Goal: Task Accomplishment & Management: Use online tool/utility

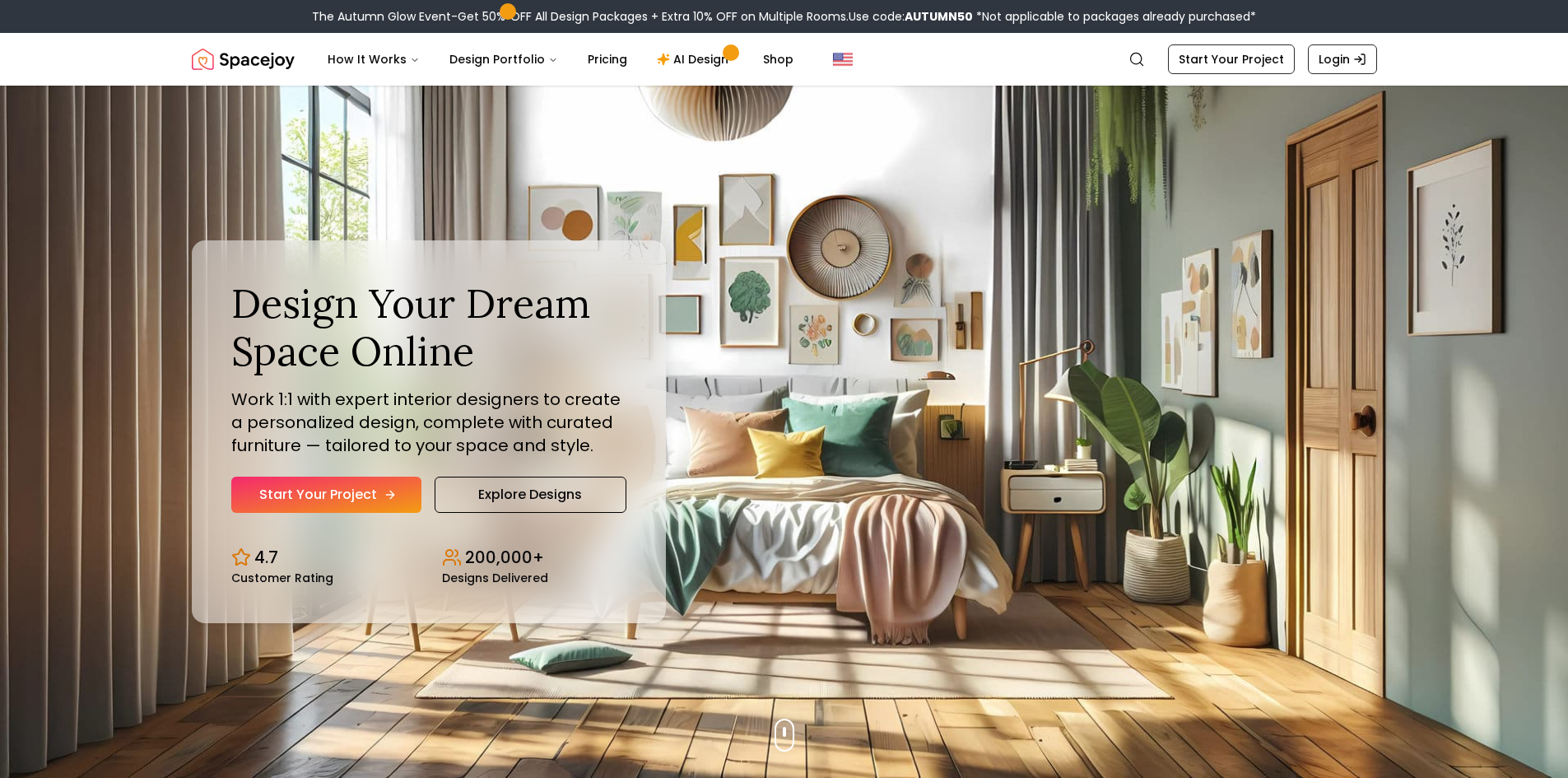
click at [381, 490] on link "Start Your Project" at bounding box center [326, 495] width 190 height 36
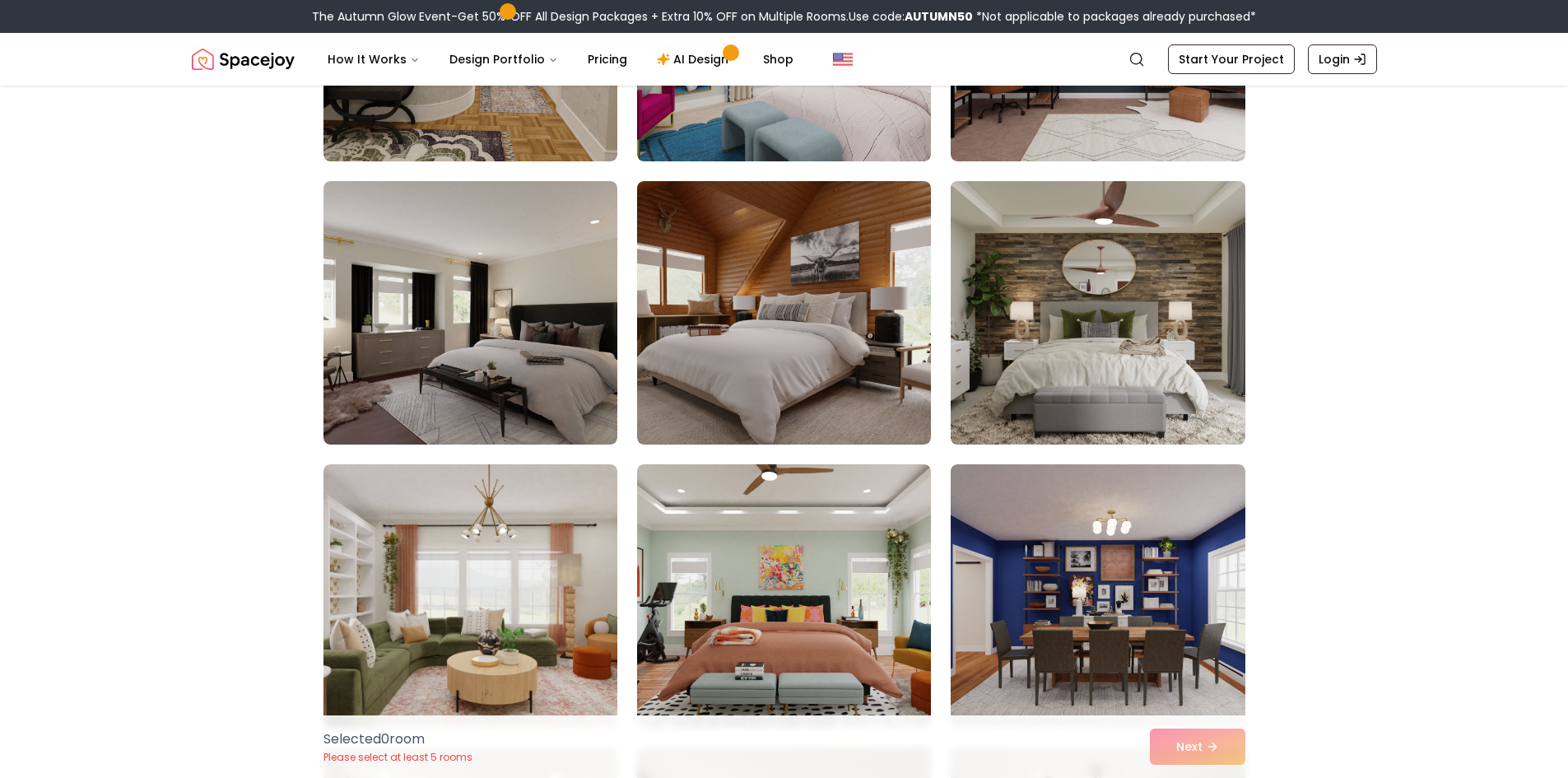
scroll to position [905, 0]
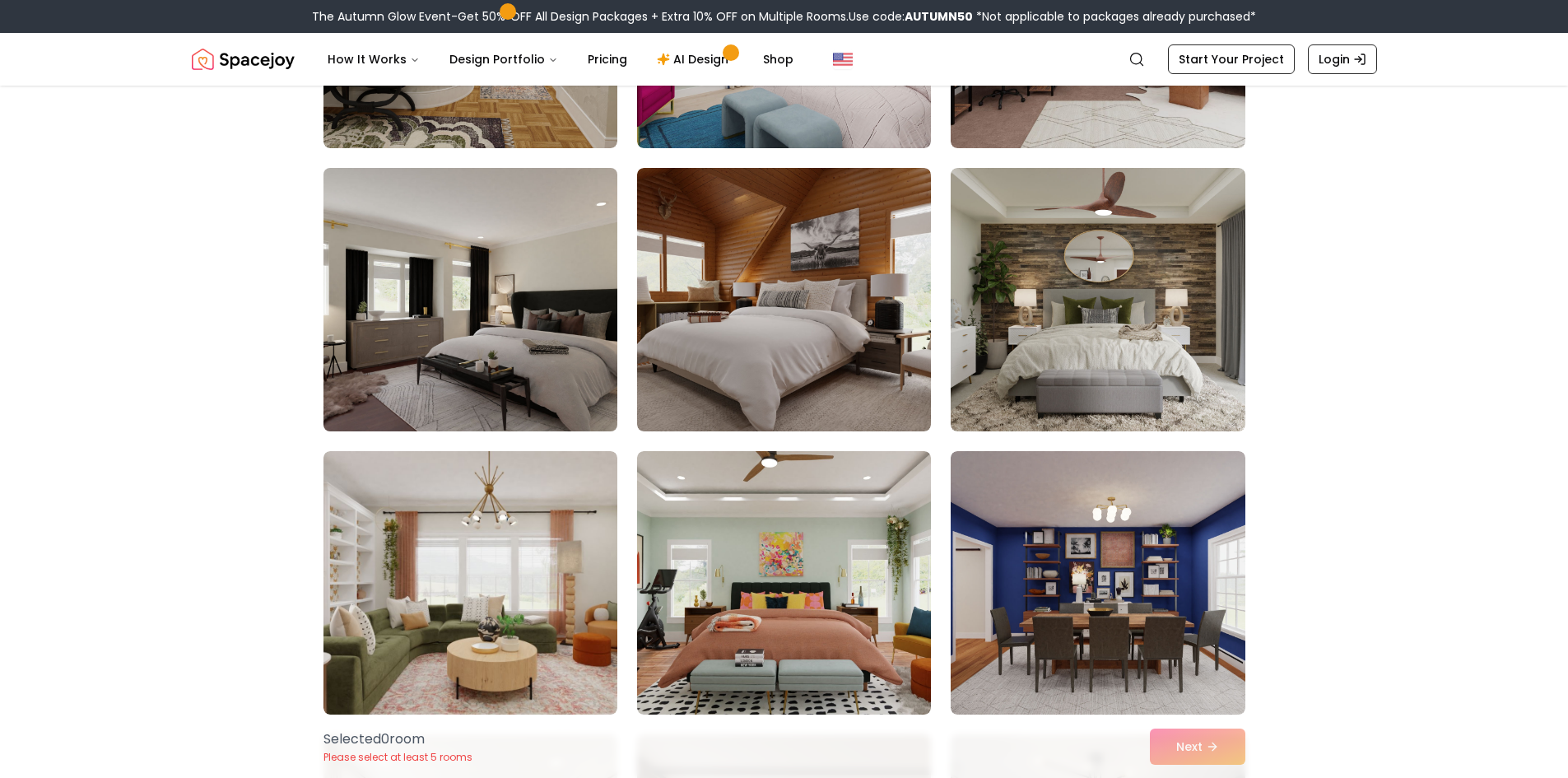
click at [573, 286] on img at bounding box center [470, 299] width 309 height 277
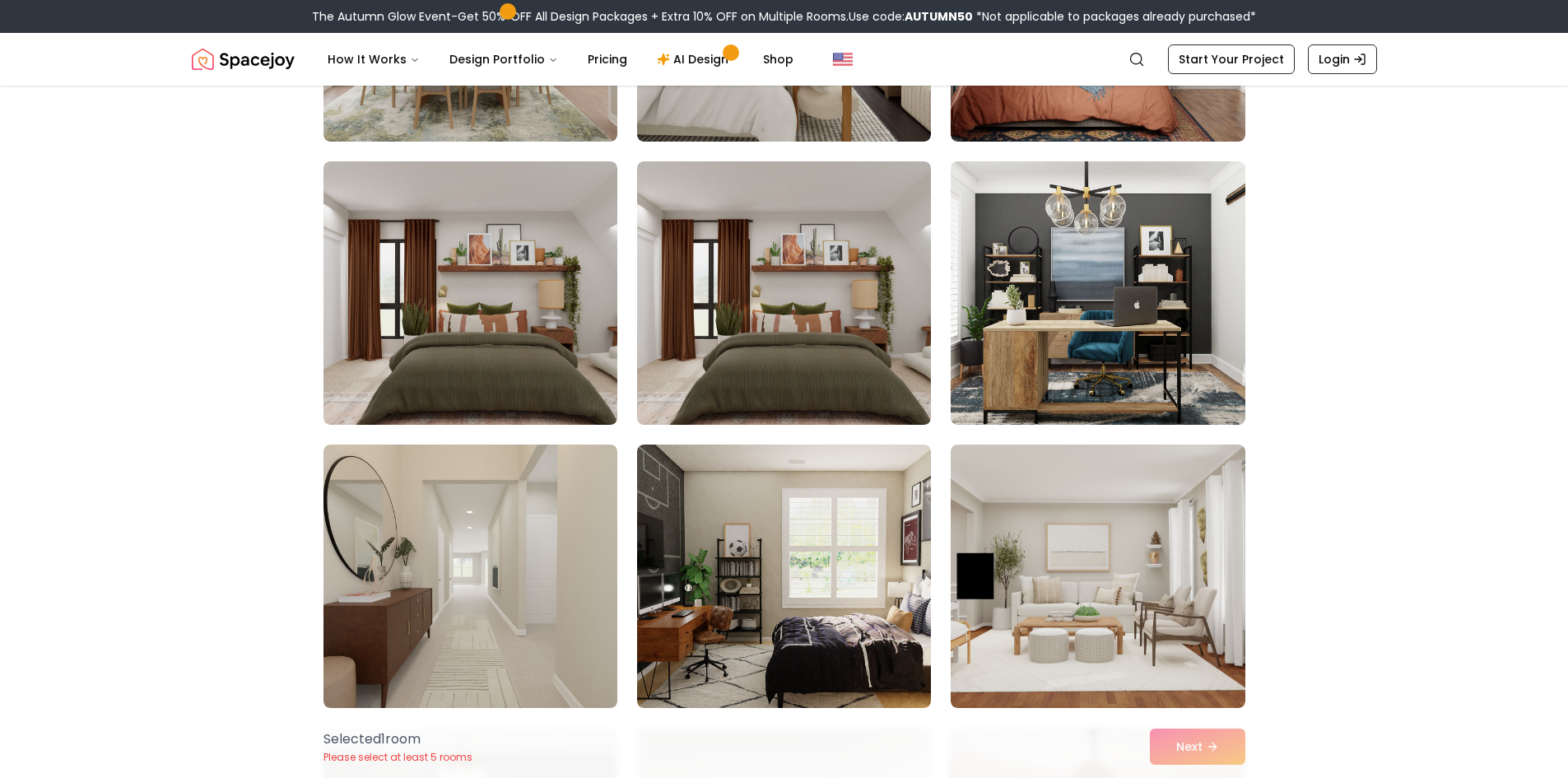
scroll to position [3787, 0]
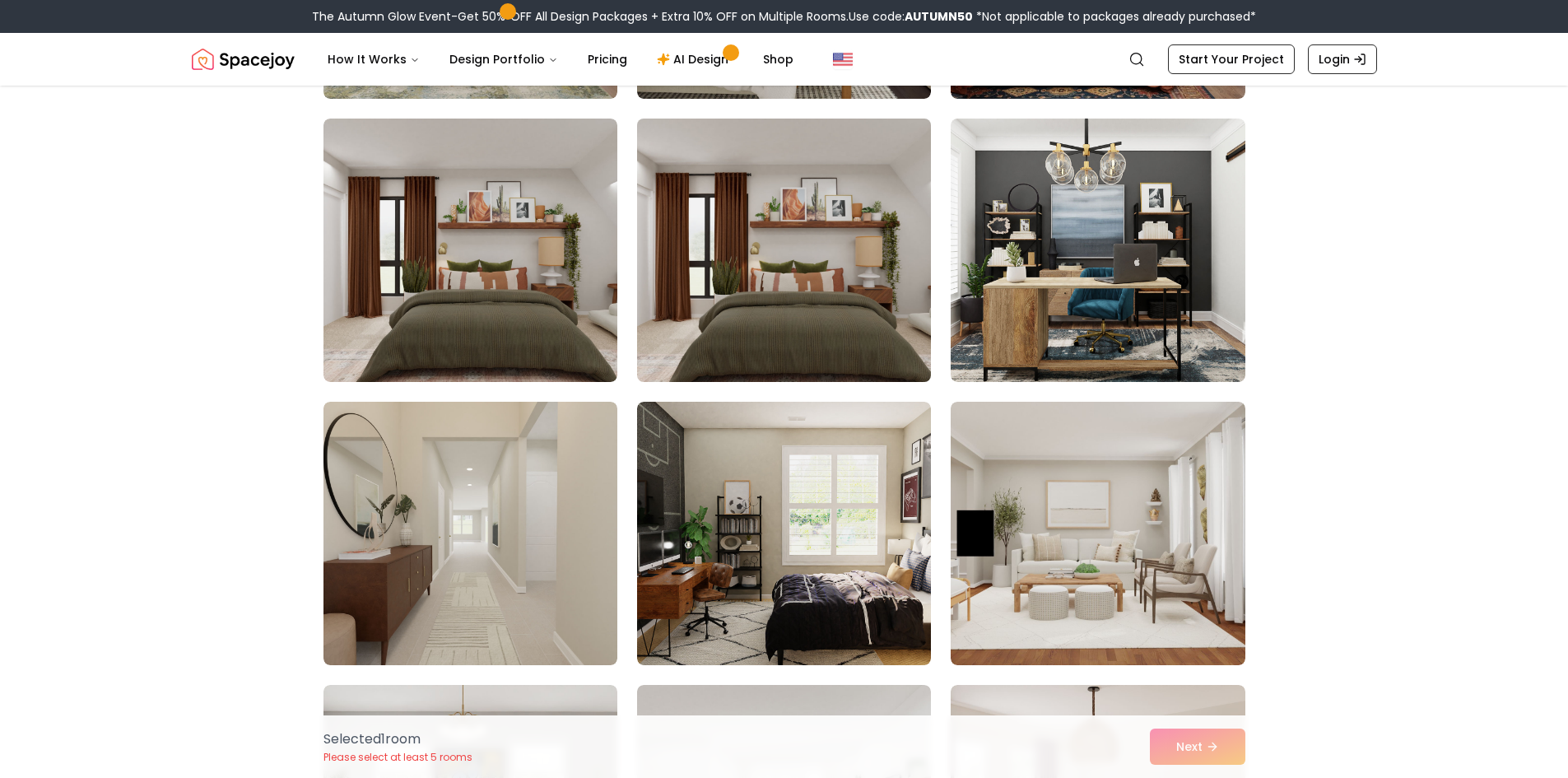
click at [873, 335] on img at bounding box center [784, 250] width 309 height 277
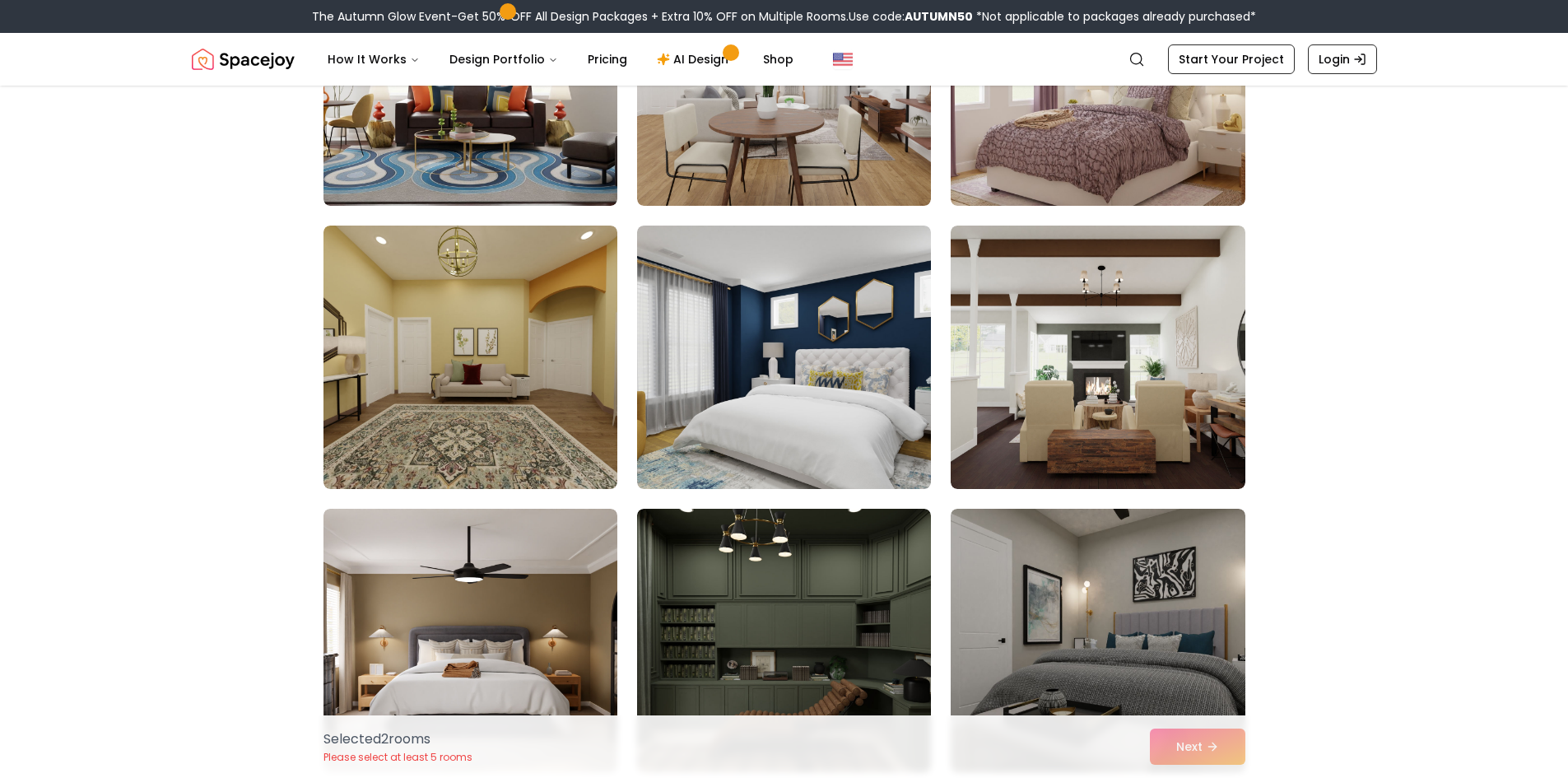
scroll to position [4611, 0]
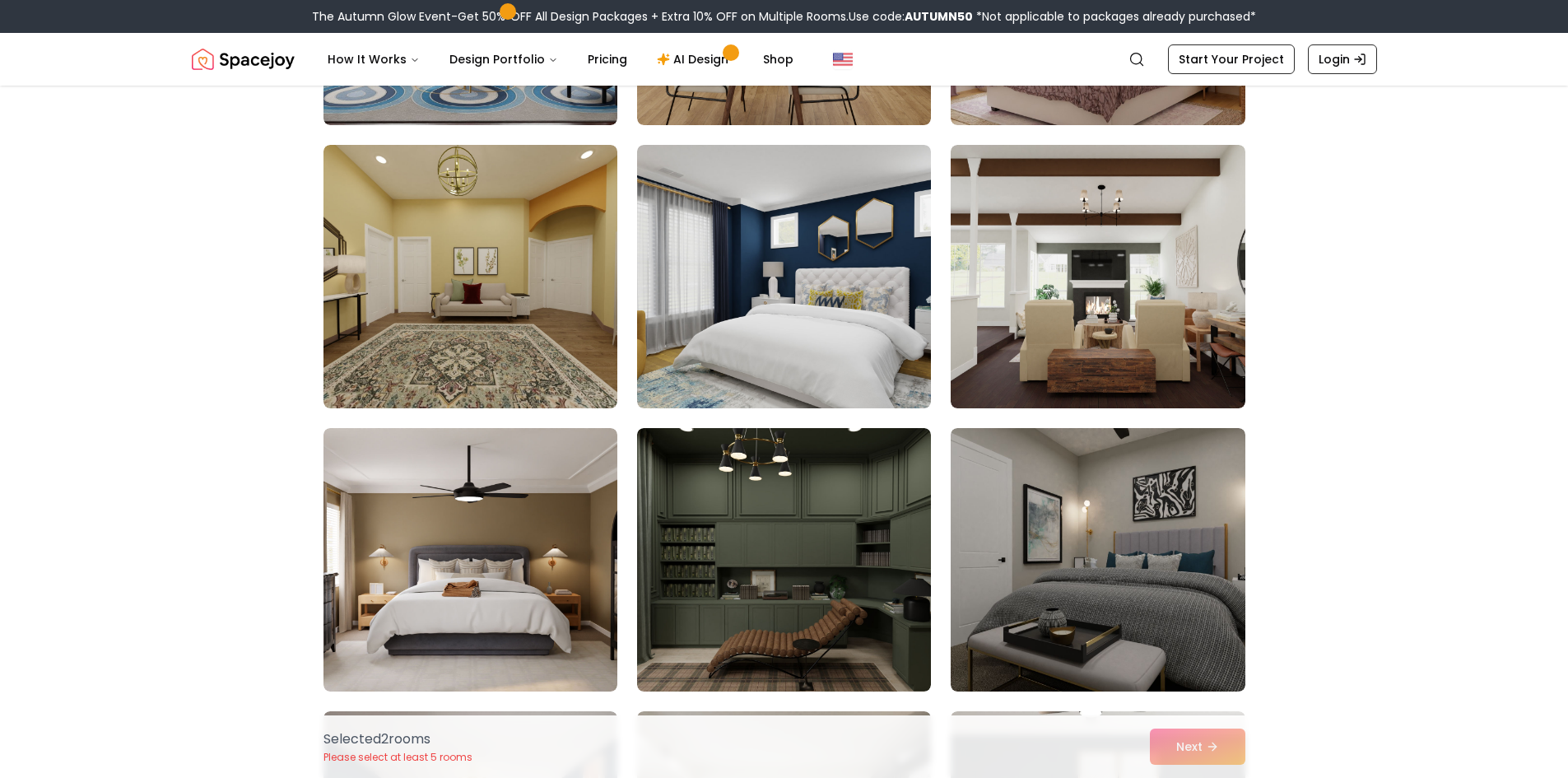
click at [873, 335] on img at bounding box center [784, 276] width 294 height 263
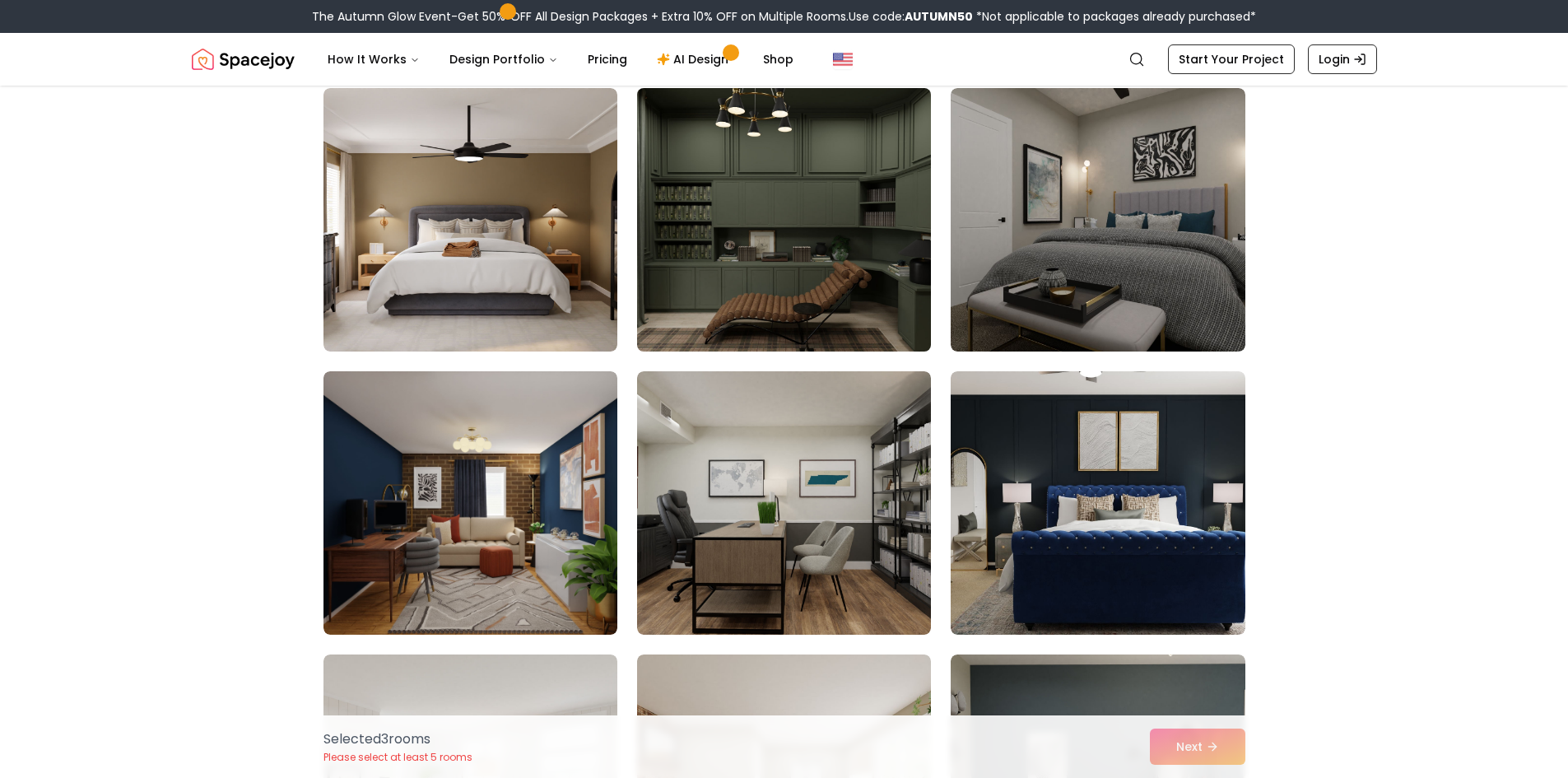
scroll to position [5022, 0]
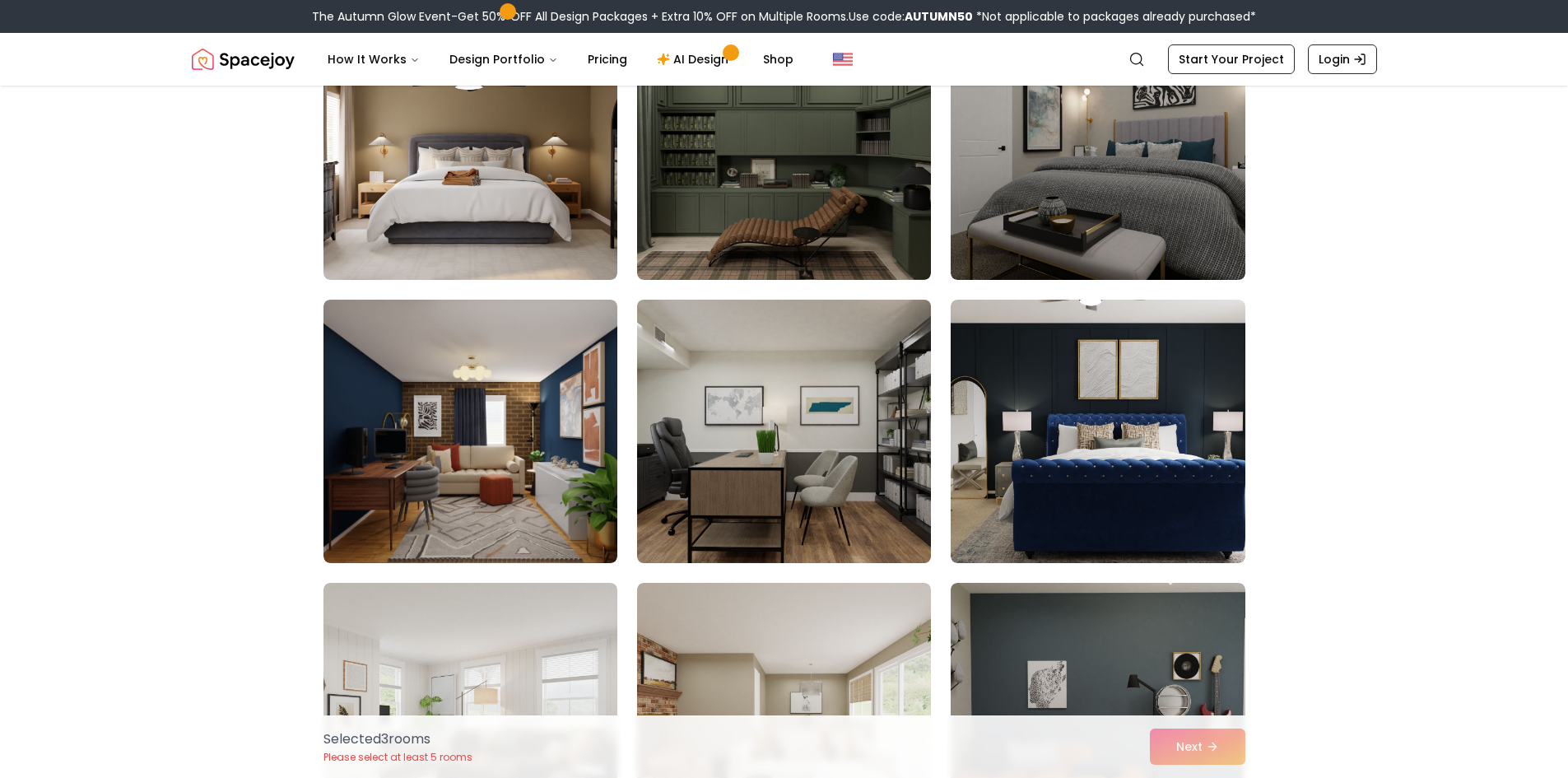
click at [852, 453] on img at bounding box center [784, 432] width 309 height 277
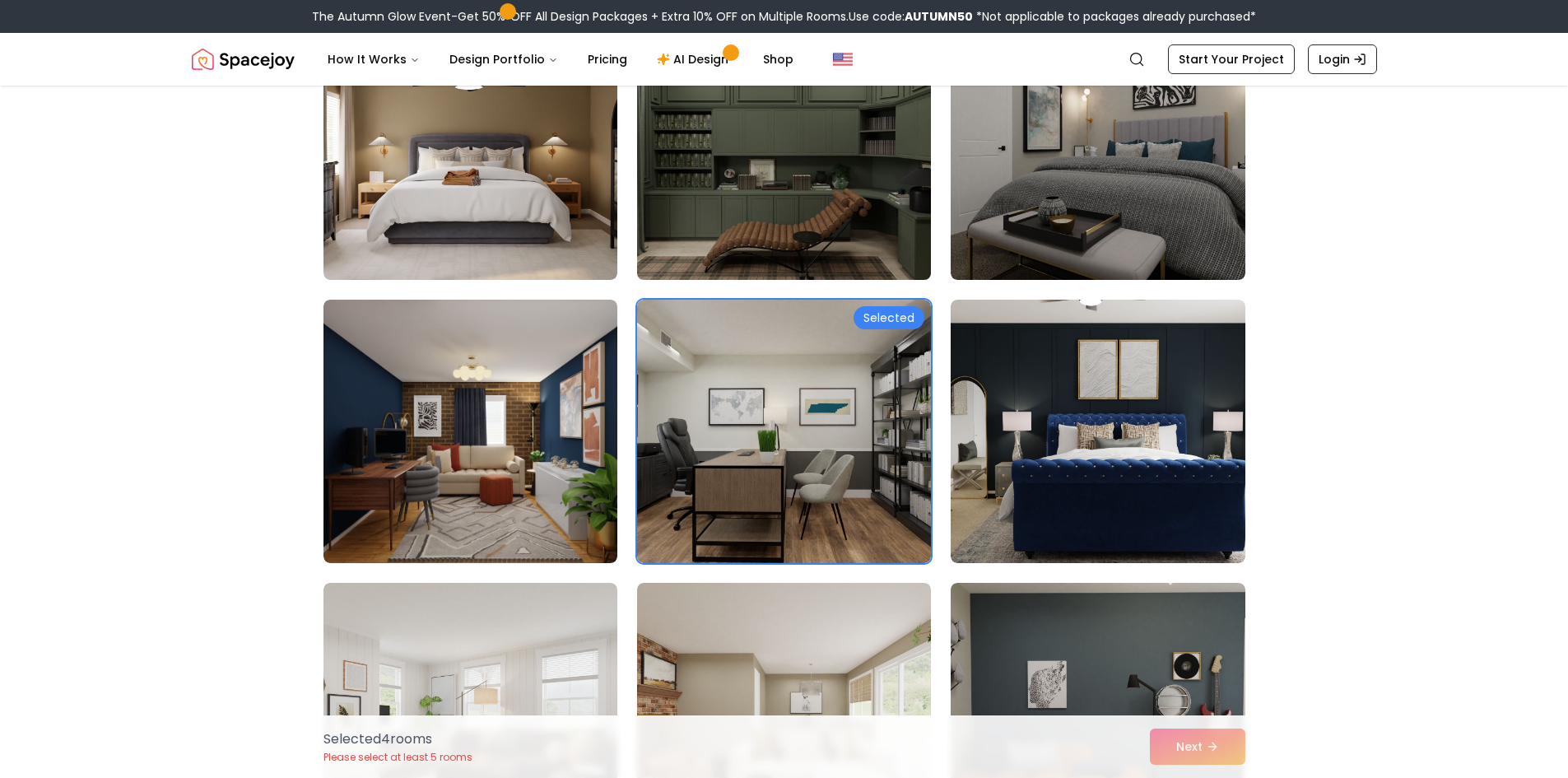
click at [823, 232] on img at bounding box center [784, 148] width 309 height 277
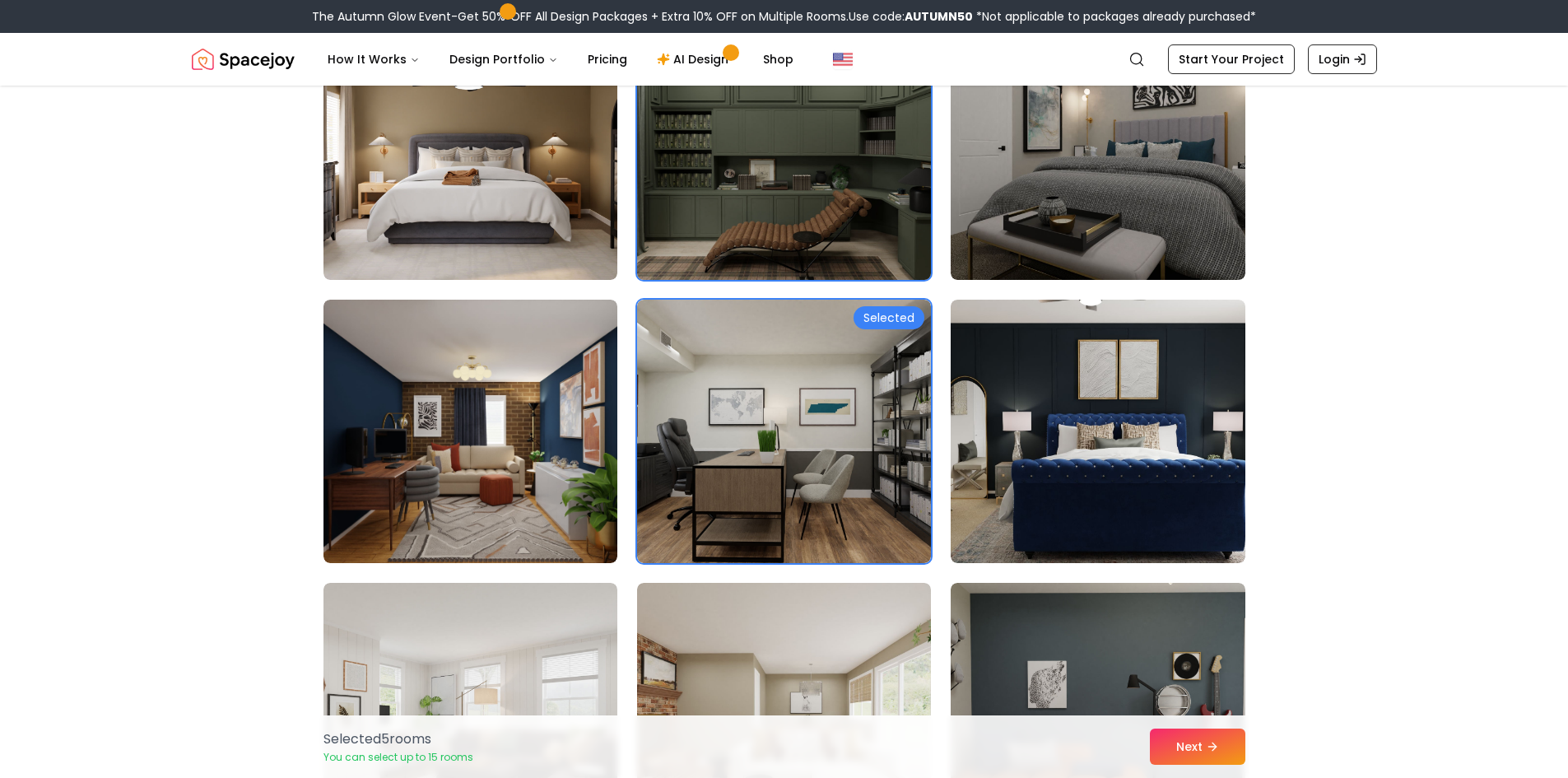
click at [818, 196] on img at bounding box center [784, 148] width 309 height 277
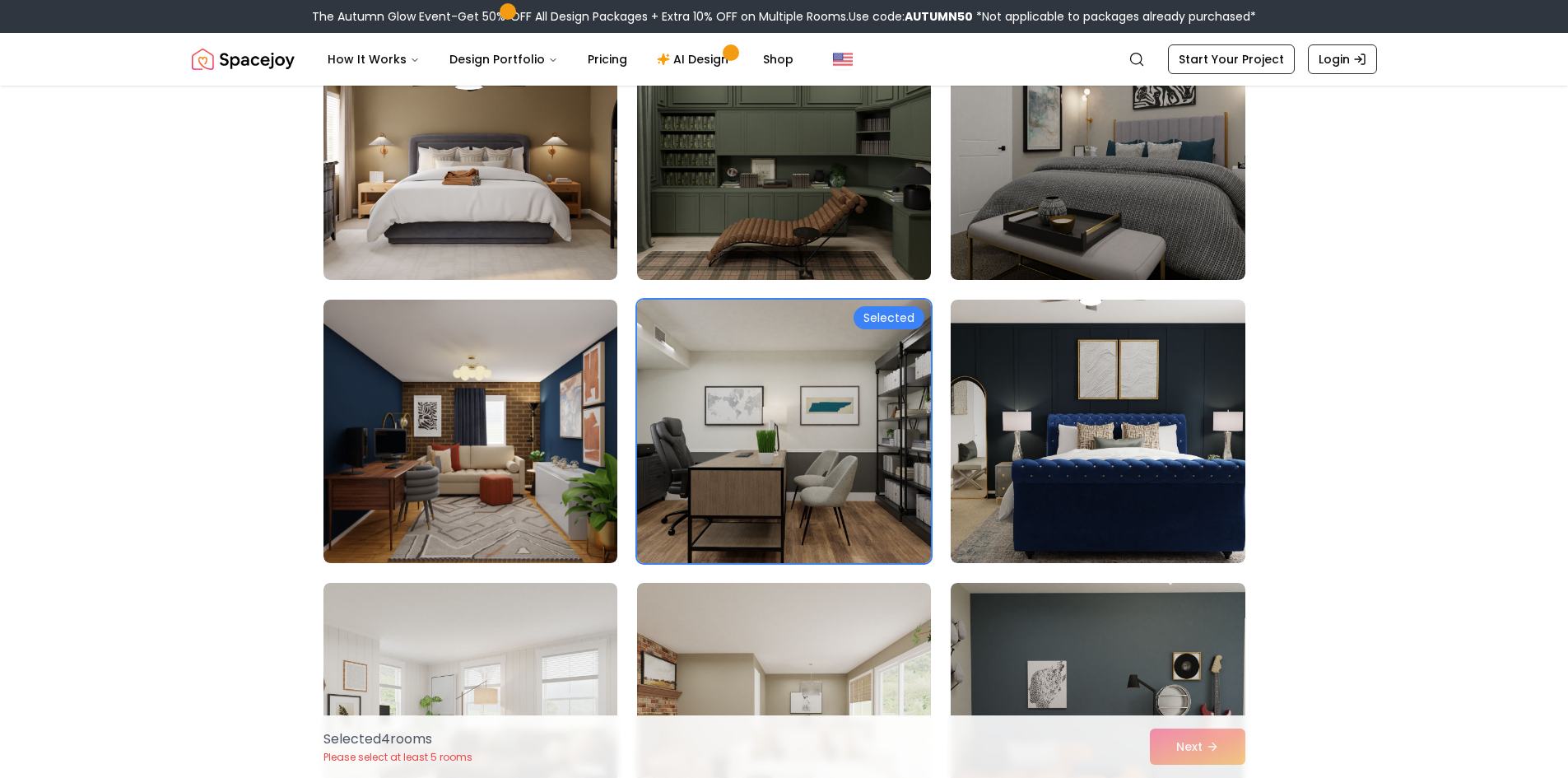
click at [805, 397] on img at bounding box center [784, 432] width 309 height 277
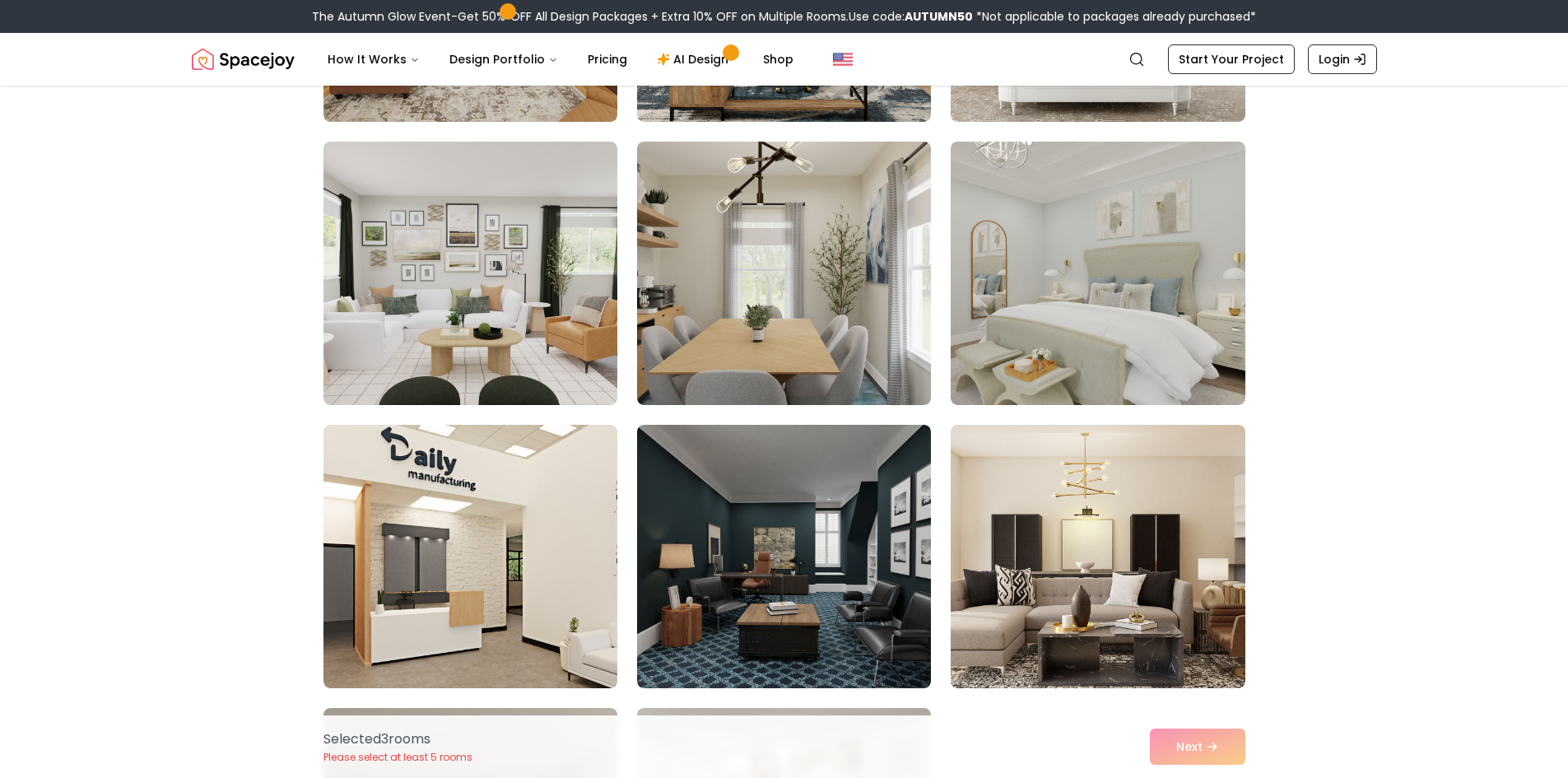
scroll to position [6915, 0]
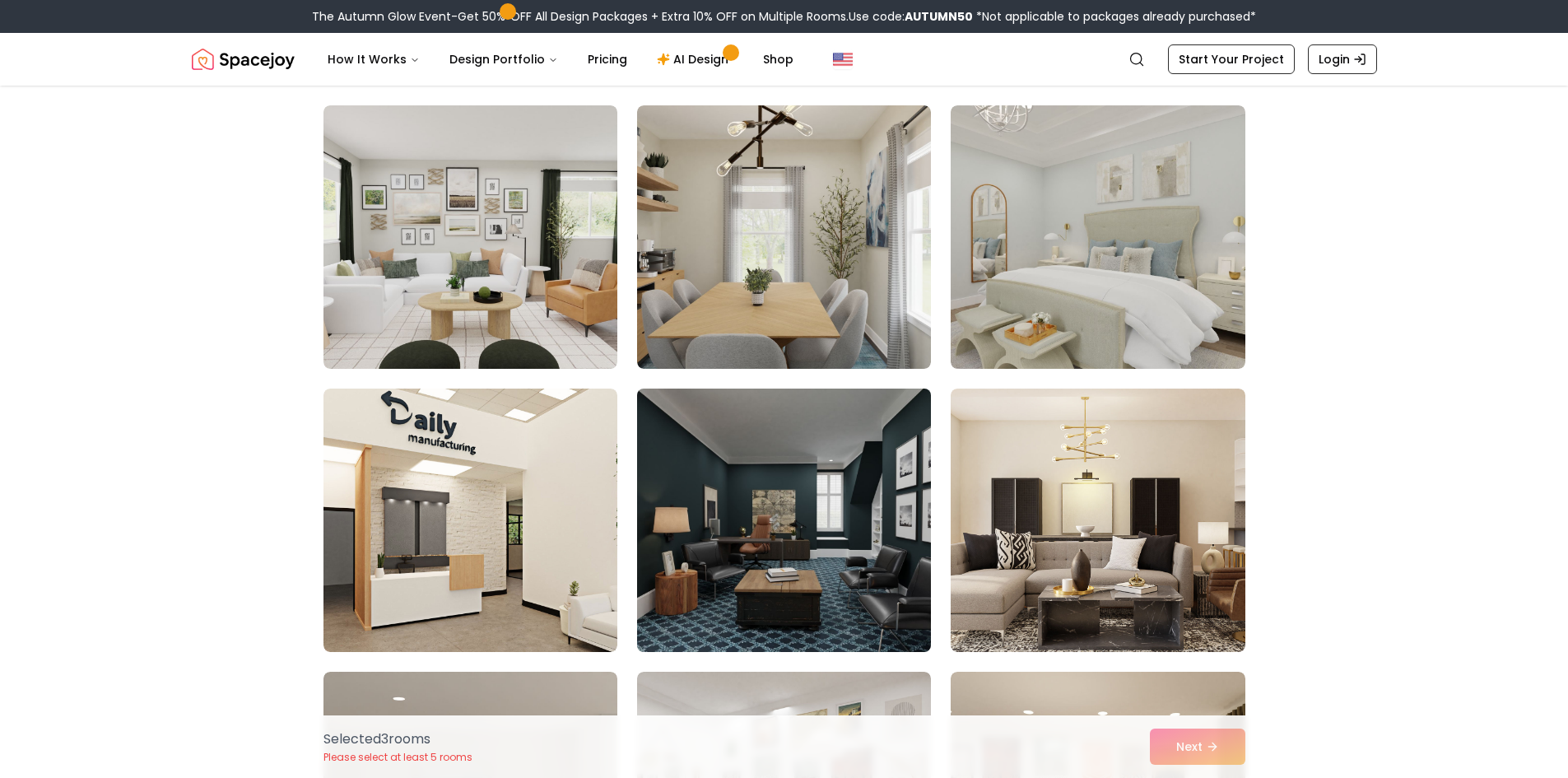
click at [809, 504] on img at bounding box center [784, 520] width 309 height 277
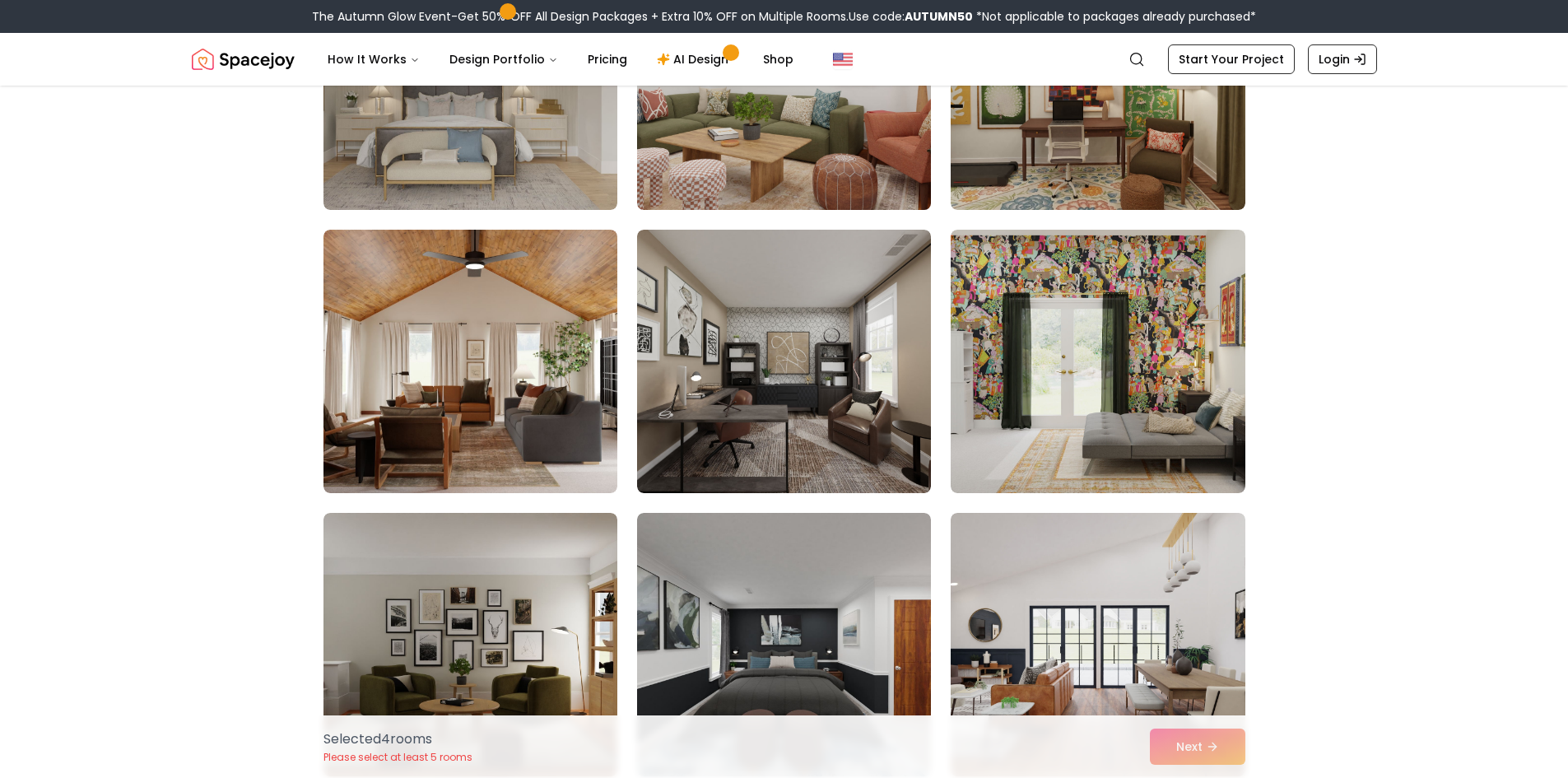
scroll to position [7739, 0]
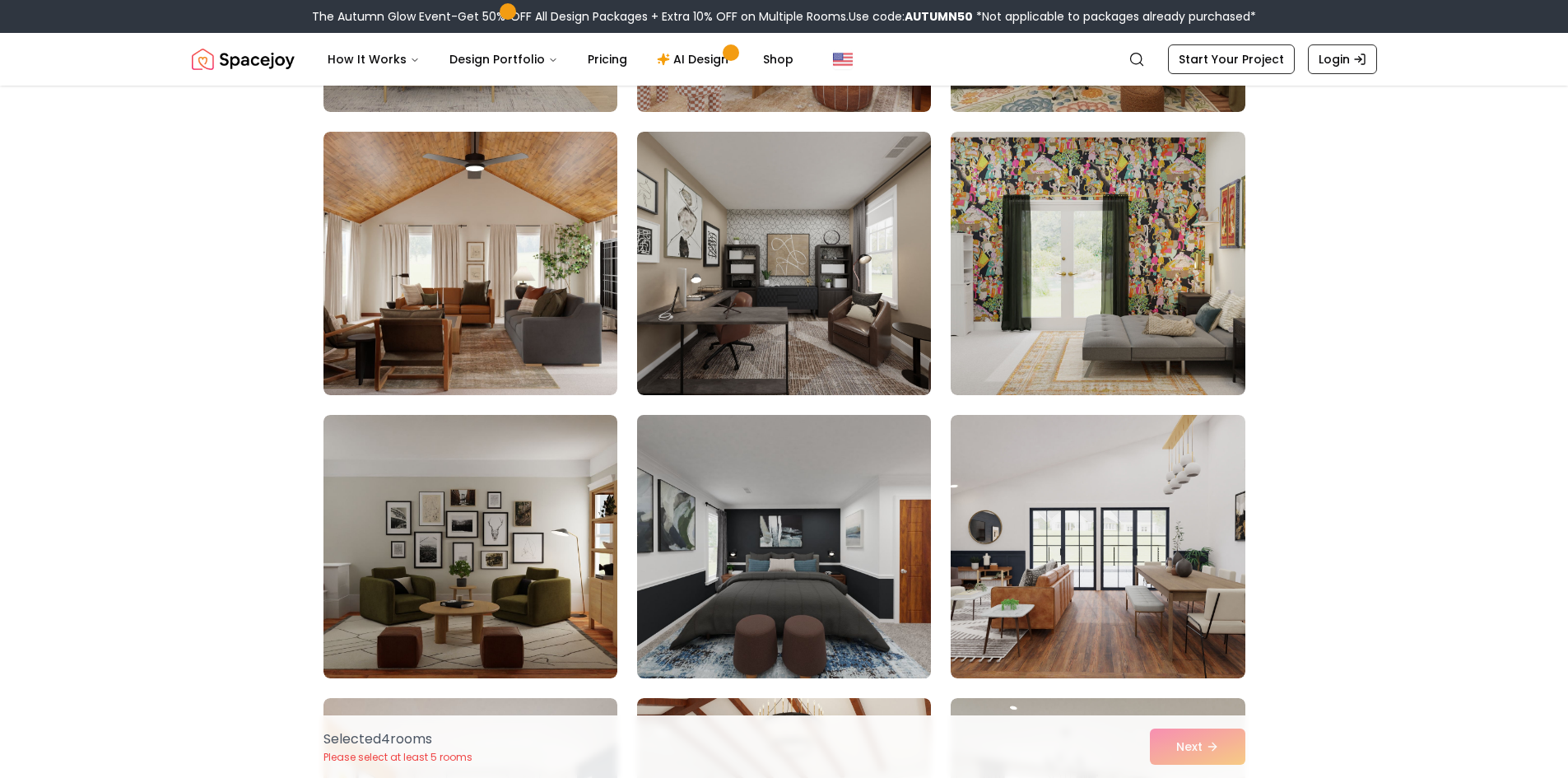
click at [797, 521] on img at bounding box center [784, 547] width 309 height 277
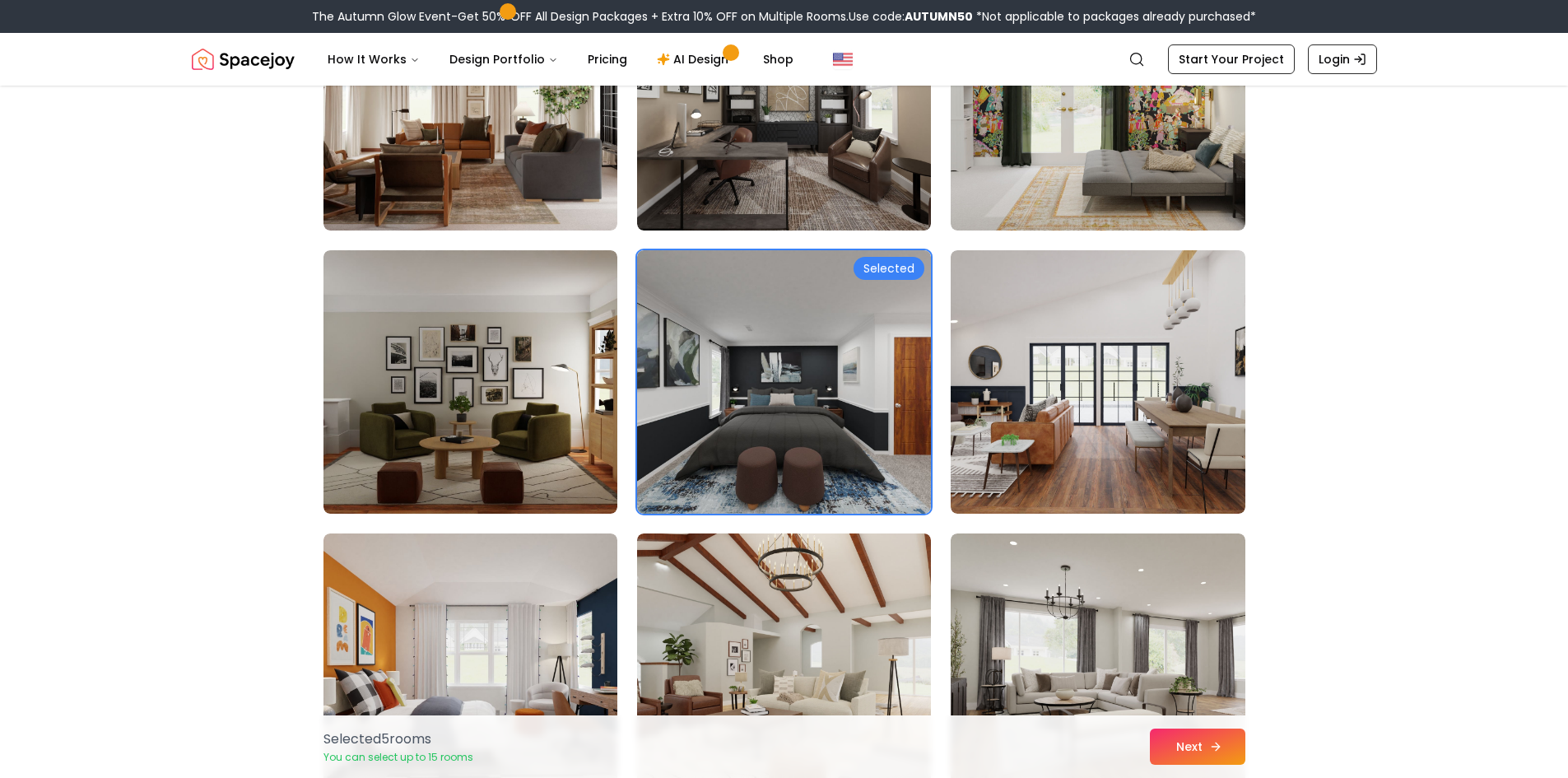
click at [1187, 749] on button "Next" at bounding box center [1198, 747] width 95 height 36
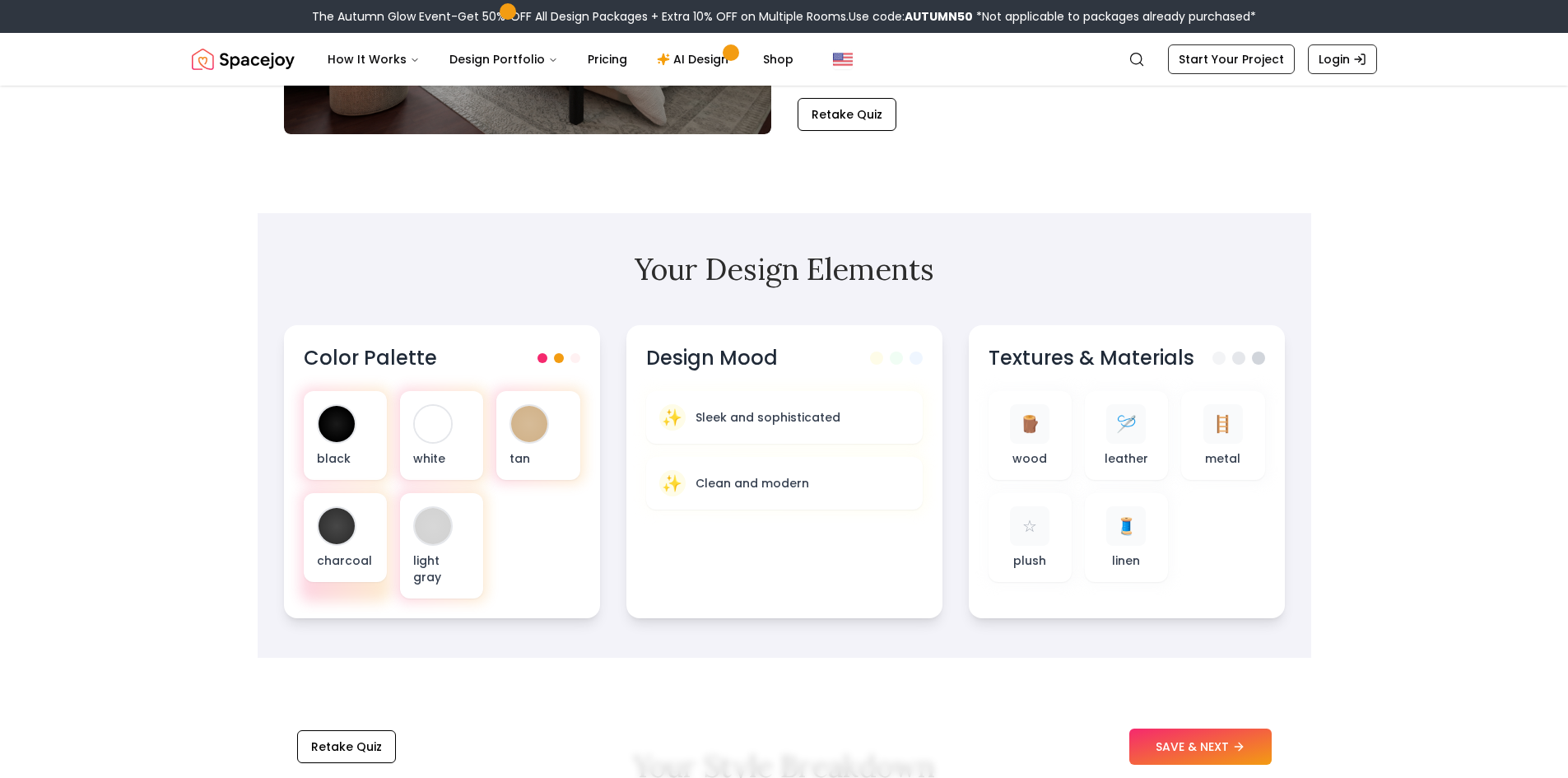
scroll to position [494, 0]
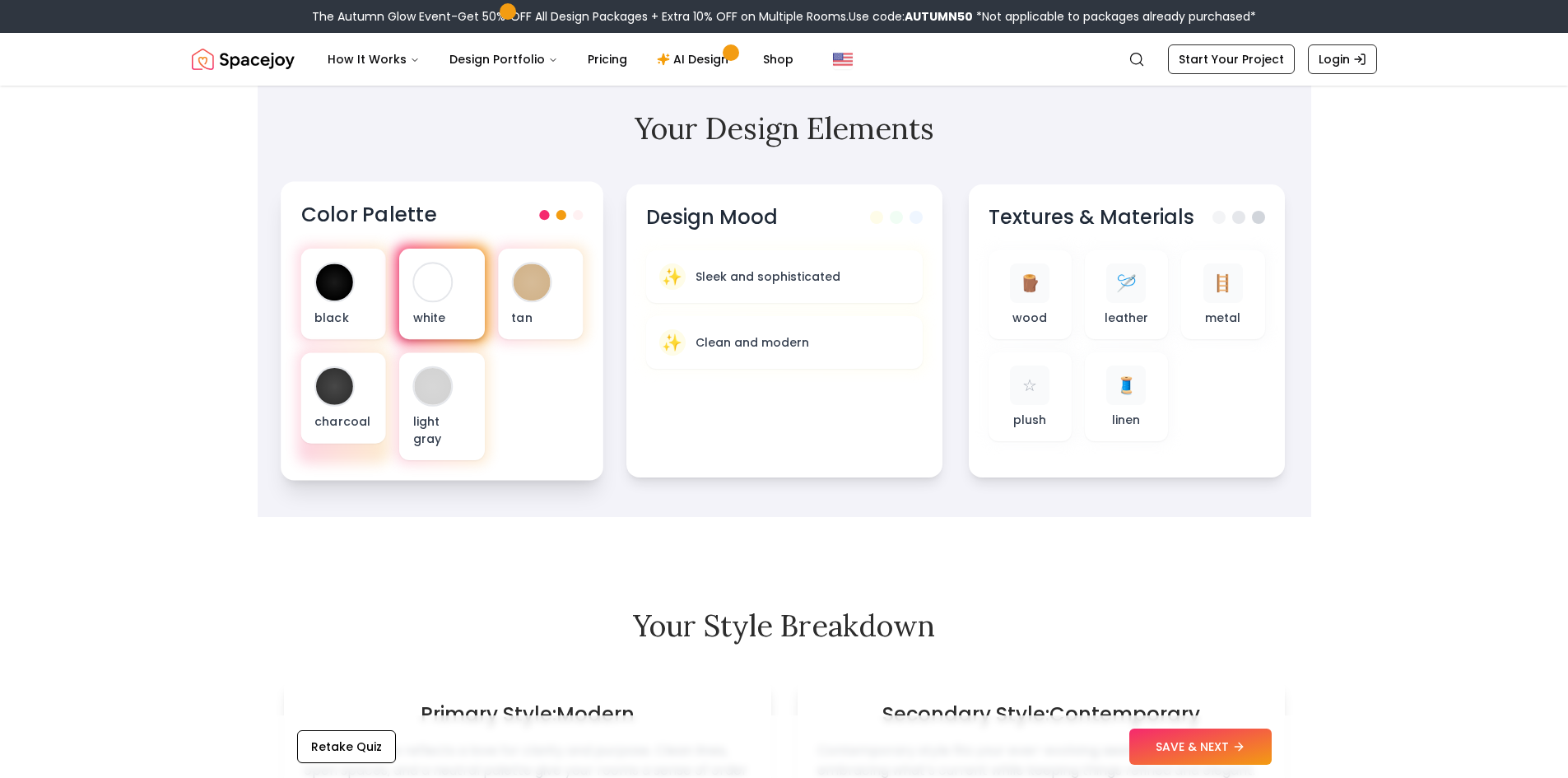
click at [466, 309] on p "white" at bounding box center [442, 317] width 59 height 16
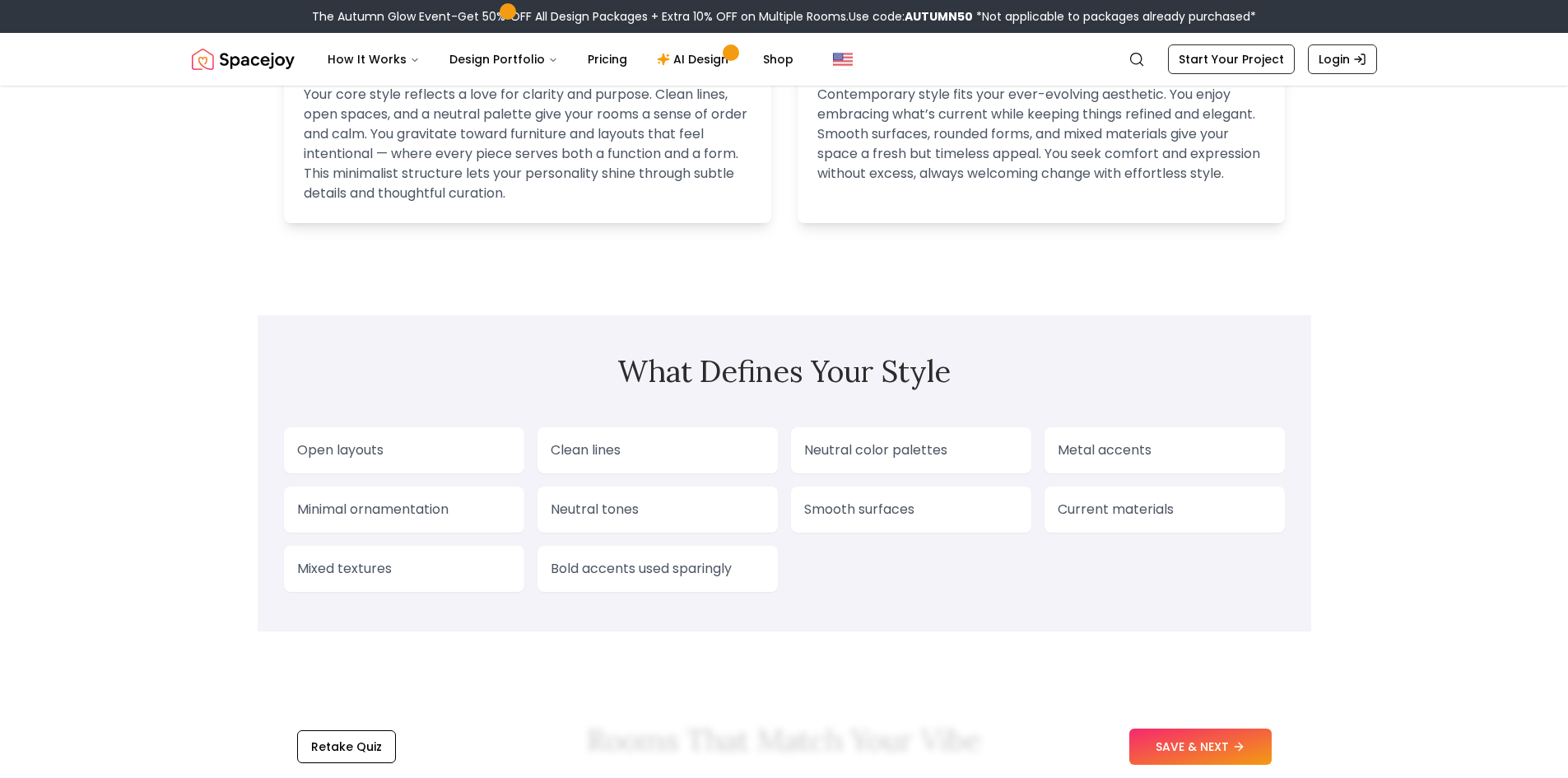
scroll to position [1153, 0]
